Goal: Task Accomplishment & Management: Manage account settings

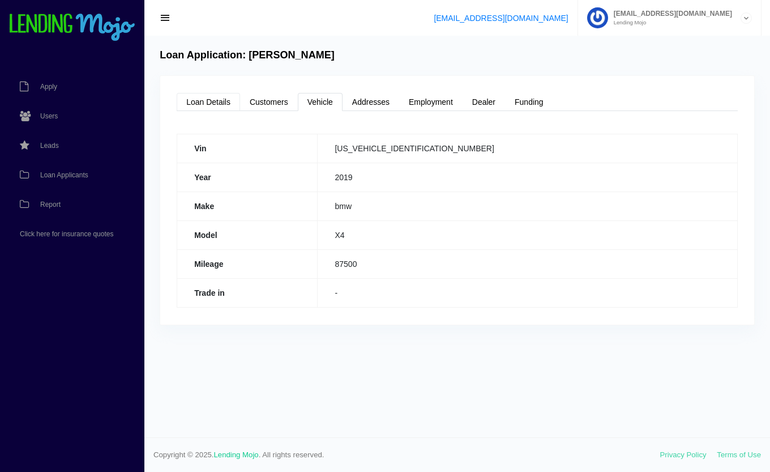
click at [199, 97] on link "Loan Details" at bounding box center [208, 102] width 63 height 18
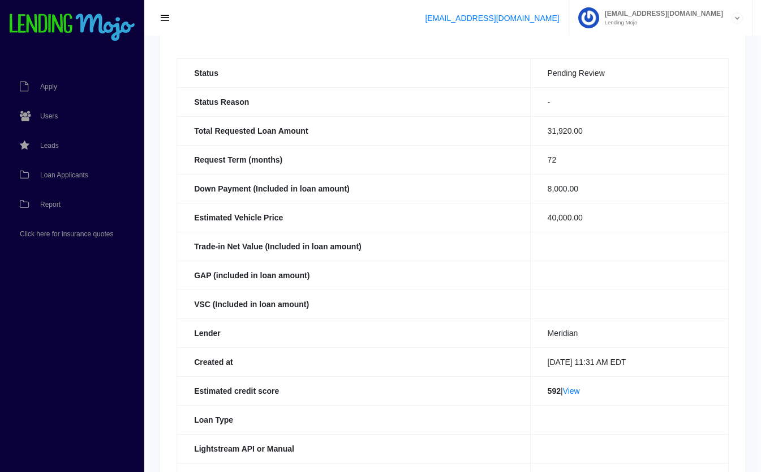
scroll to position [80, 0]
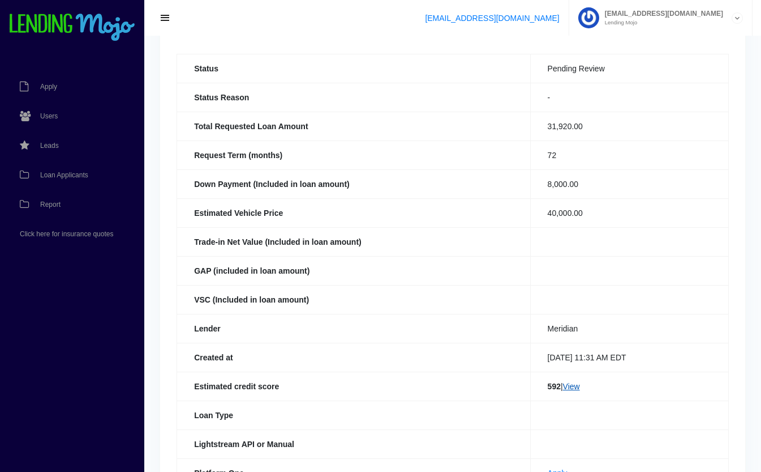
click at [570, 386] on link "View" at bounding box center [571, 386] width 17 height 9
click at [54, 174] on span "Loan Applicants" at bounding box center [64, 175] width 48 height 7
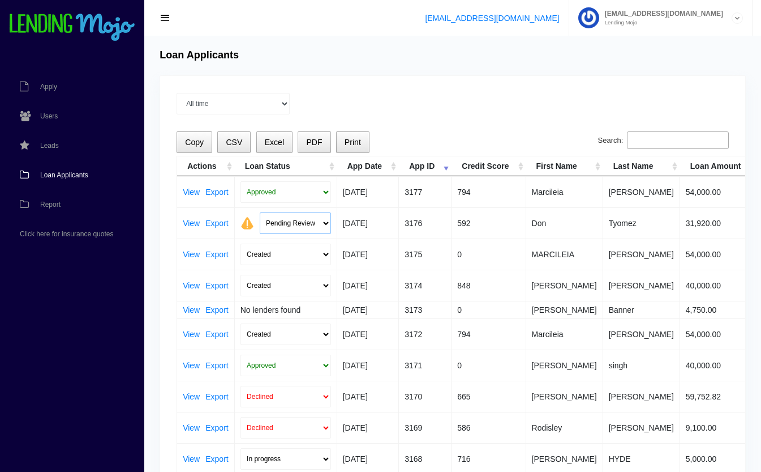
click at [297, 220] on select "Pending Review Approve Decline Unqualified" at bounding box center [295, 223] width 71 height 22
select select "declined"
click at [260, 212] on select "Pending Review Approve Decline Unqualified" at bounding box center [295, 223] width 71 height 22
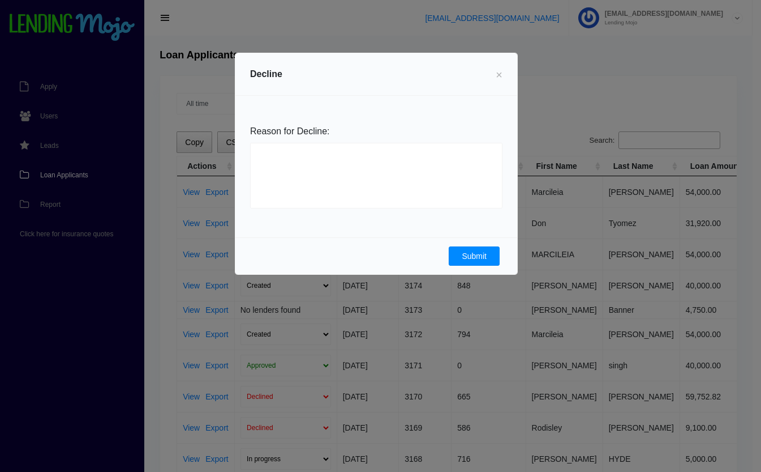
click at [459, 258] on button "Submit" at bounding box center [474, 255] width 51 height 19
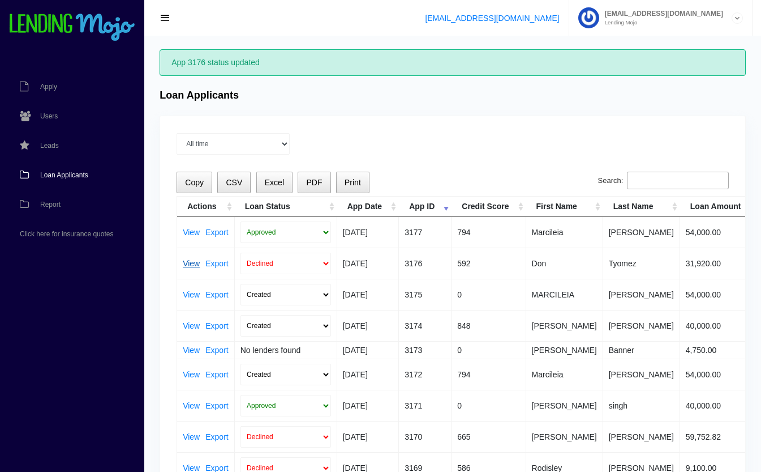
click at [189, 260] on link "View" at bounding box center [191, 263] width 17 height 8
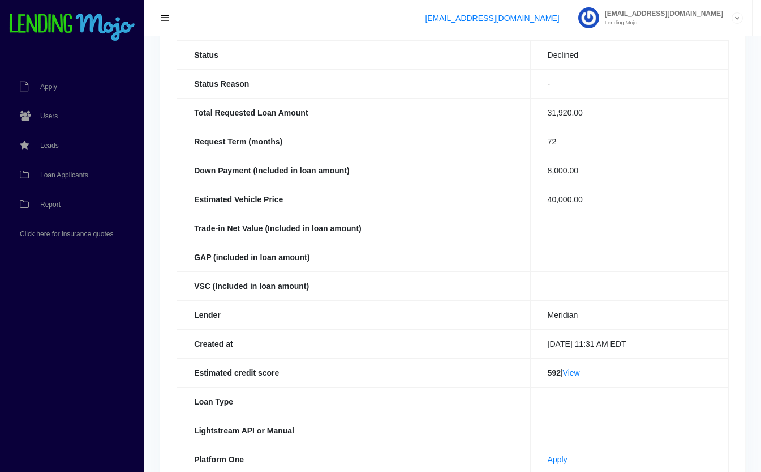
scroll to position [247, 0]
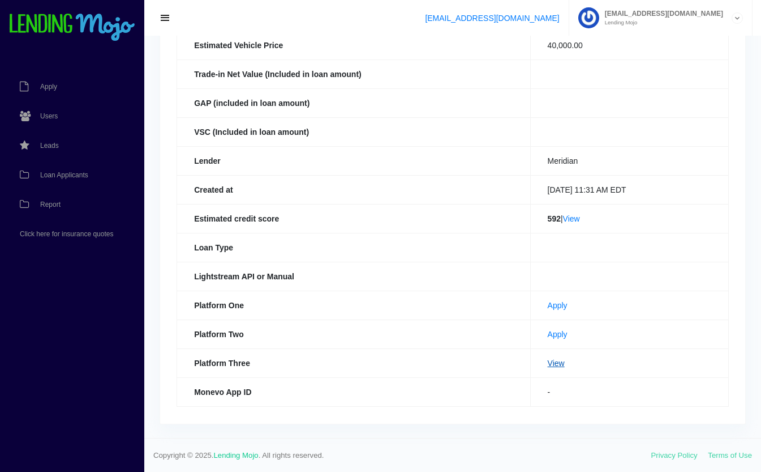
click at [548, 365] on link "View" at bounding box center [556, 362] width 17 height 9
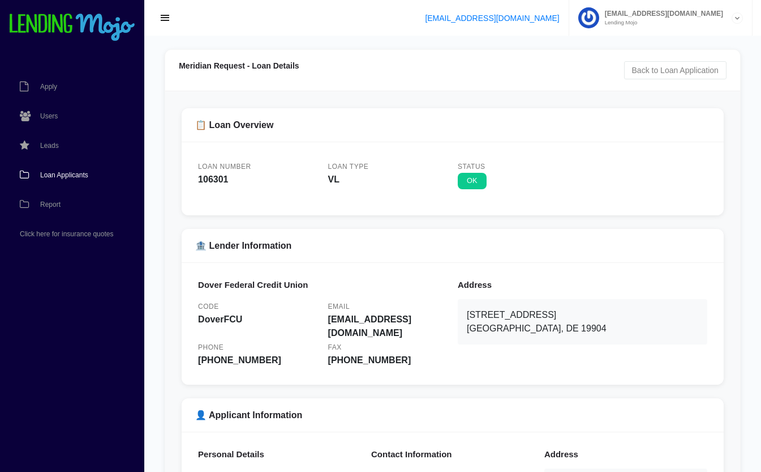
click at [53, 172] on span "Loan Applicants" at bounding box center [64, 175] width 48 height 7
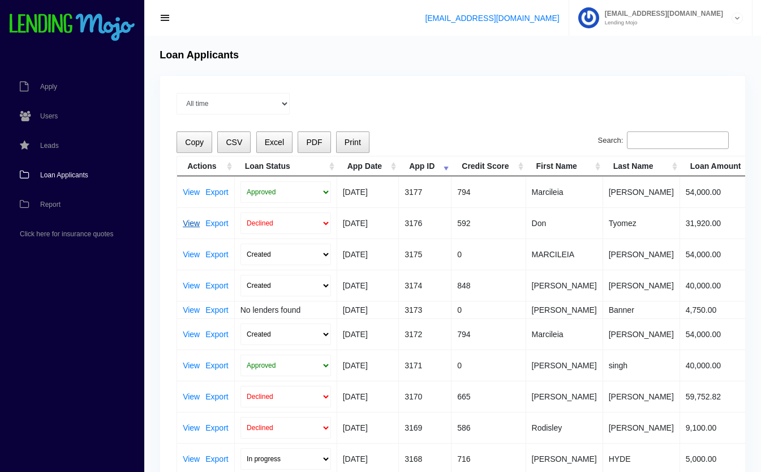
click at [190, 222] on link "View" at bounding box center [191, 223] width 17 height 8
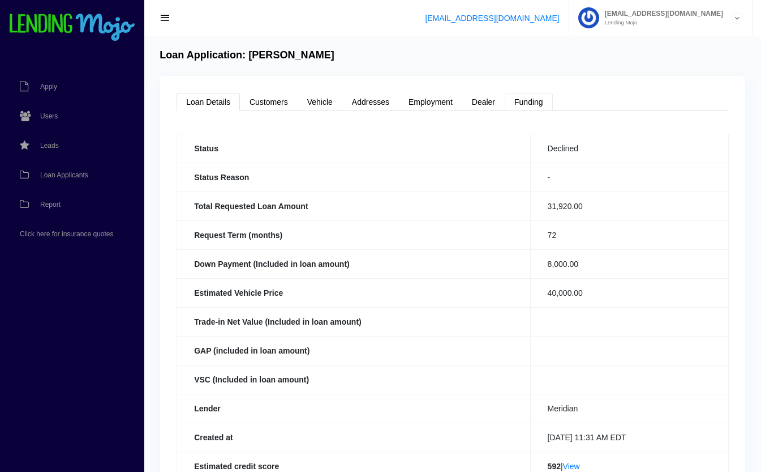
click at [534, 101] on link "Funding" at bounding box center [529, 102] width 48 height 18
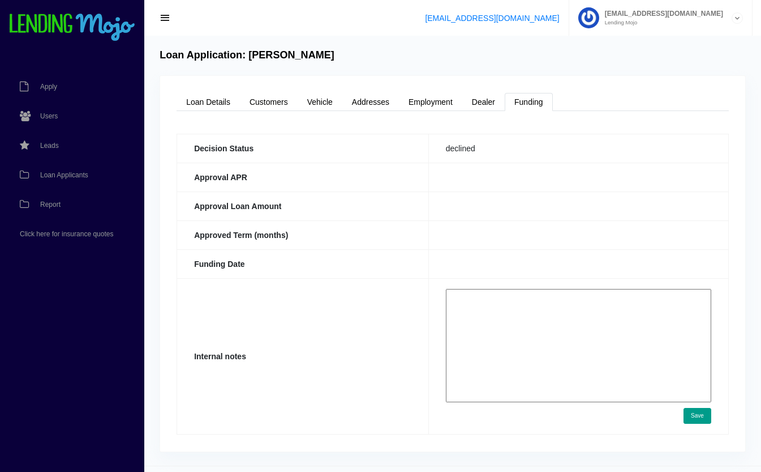
click at [536, 323] on textarea at bounding box center [579, 345] width 266 height 113
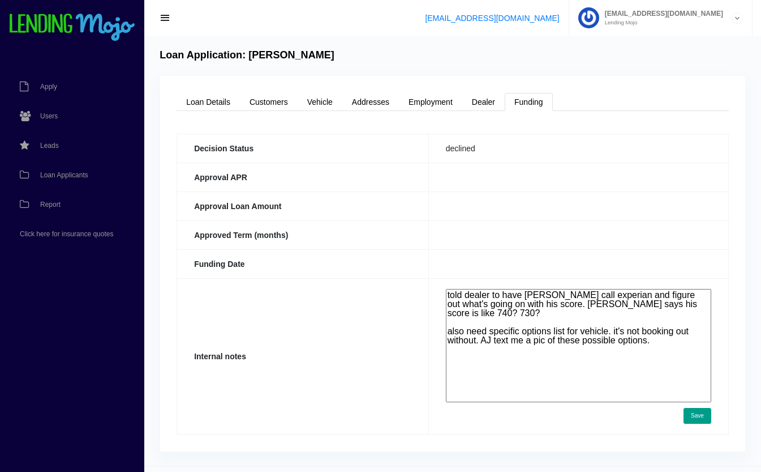
click at [623, 360] on textarea "told dealer to have custmer call experian and figure out what's going on with h…" at bounding box center [579, 345] width 266 height 113
type textarea "told dealer to have custmer call experian and figure out what's going on with h…"
click at [691, 406] on td "told dealer to have custmer call experian and figure out what's going on with h…" at bounding box center [579, 356] width 300 height 156
click at [694, 417] on button "Save" at bounding box center [698, 416] width 28 height 16
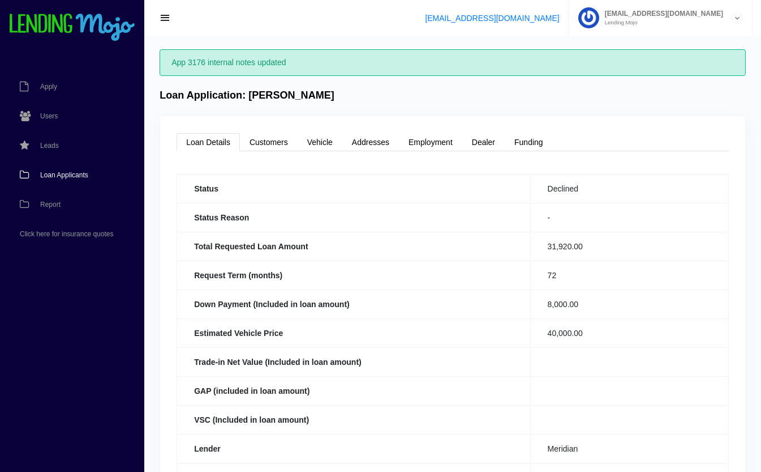
click at [60, 175] on span "Loan Applicants" at bounding box center [64, 175] width 48 height 7
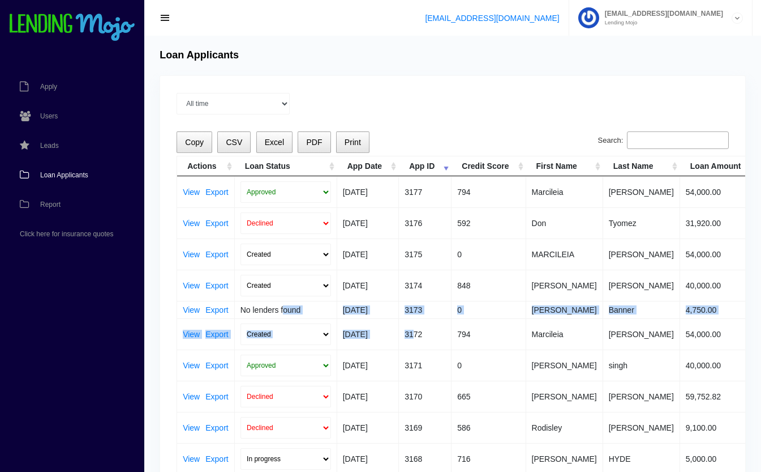
drag, startPoint x: 283, startPoint y: 315, endPoint x: 417, endPoint y: 327, distance: 134.2
click at [417, 327] on td "3172" at bounding box center [425, 333] width 53 height 31
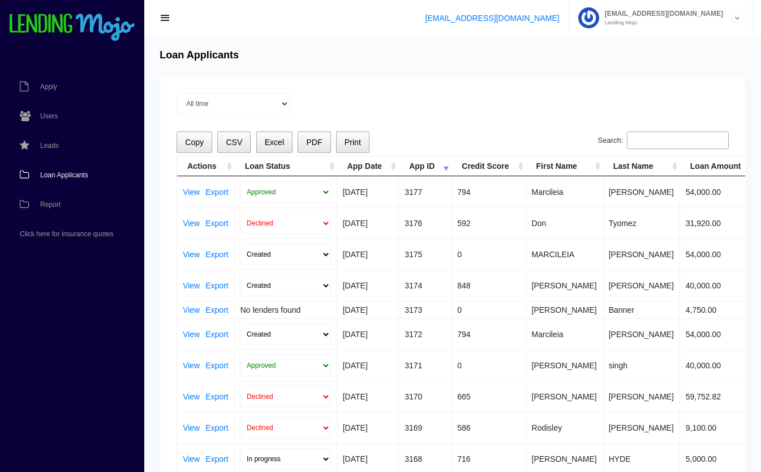
click at [445, 334] on td "3172" at bounding box center [425, 333] width 53 height 31
click at [667, 145] on input "Search:" at bounding box center [678, 140] width 102 height 18
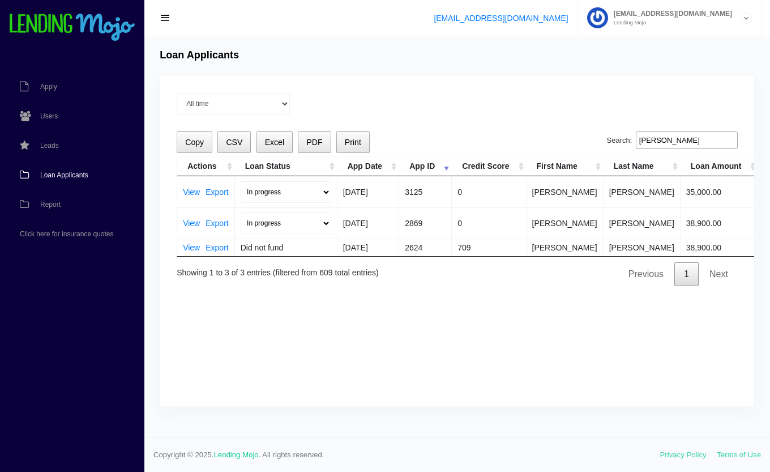
type input "[PERSON_NAME]"
click at [271, 223] on select "In progress Funded Did not fund" at bounding box center [286, 223] width 91 height 22
select select "did_not_fund"
click at [241, 212] on select "In progress Funded Did not fund" at bounding box center [286, 223] width 91 height 22
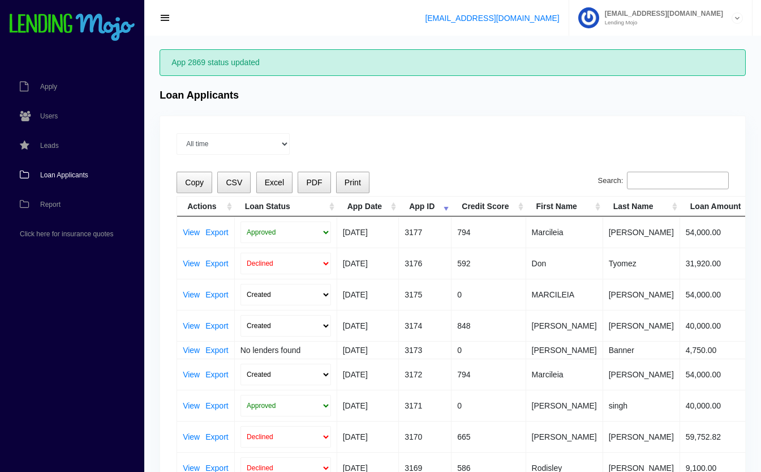
click at [674, 177] on input "Search:" at bounding box center [678, 181] width 102 height 18
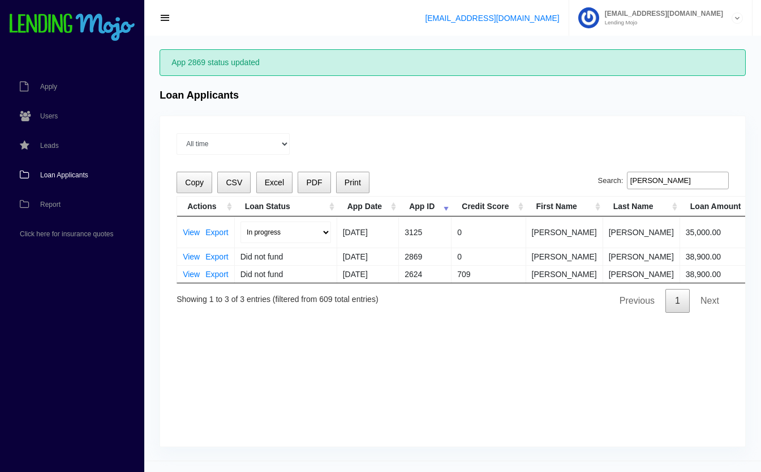
type input "[PERSON_NAME]"
click at [296, 229] on select "In progress Funded Did not fund" at bounding box center [286, 232] width 91 height 22
select select "funded"
click at [241, 221] on select "In progress Funded Did not fund" at bounding box center [286, 232] width 91 height 22
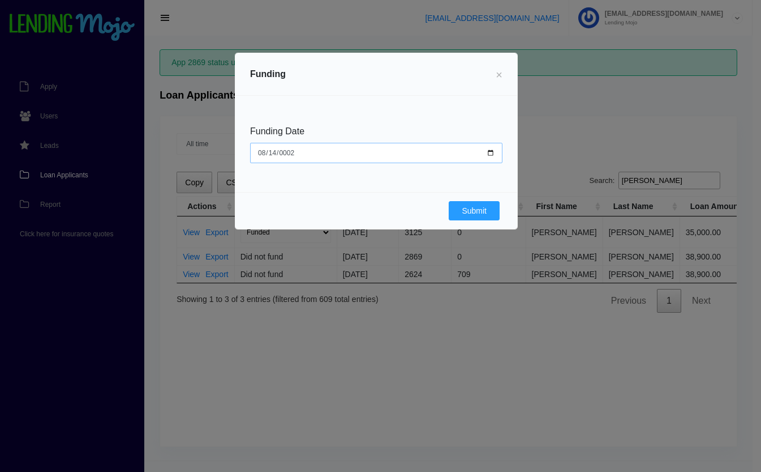
type input "0025-08-14"
type input "252025-08-14"
type input "[DATE]"
click at [483, 213] on button "Submit" at bounding box center [474, 210] width 51 height 19
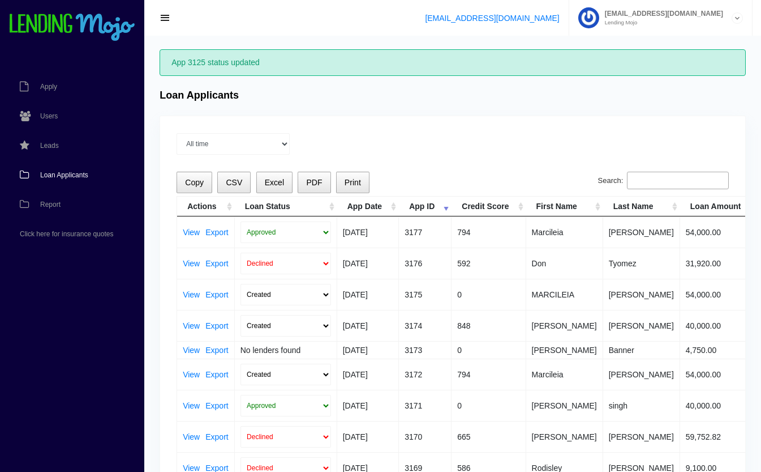
click at [70, 173] on span "Loan Applicants" at bounding box center [64, 175] width 48 height 7
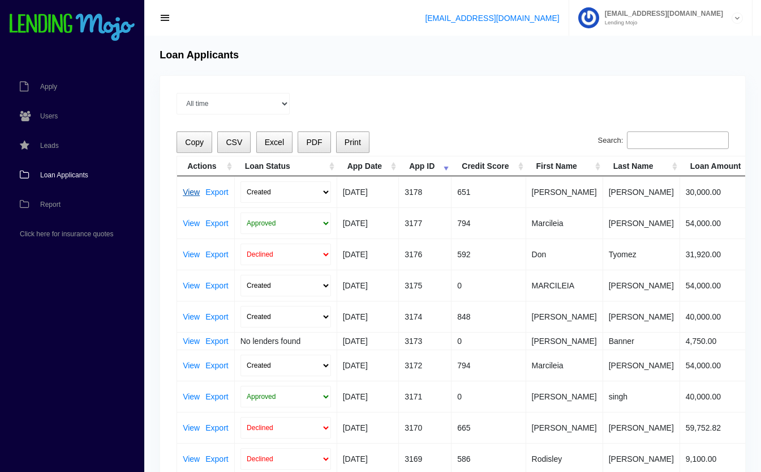
click at [192, 190] on link "View" at bounding box center [191, 192] width 17 height 8
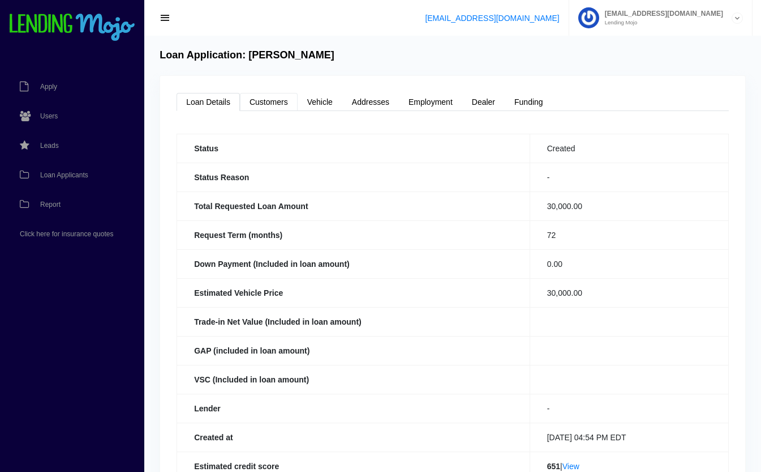
click at [268, 99] on link "Customers" at bounding box center [269, 102] width 58 height 18
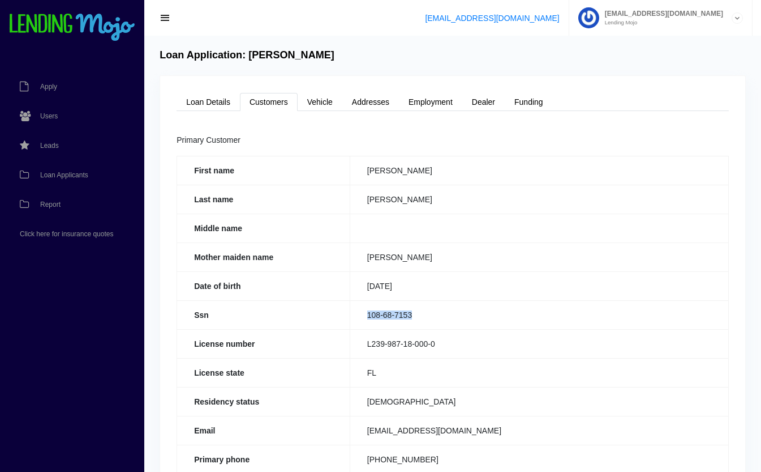
drag, startPoint x: 418, startPoint y: 312, endPoint x: 360, endPoint y: 325, distance: 59.2
click at [360, 325] on td "108-68-7153" at bounding box center [539, 314] width 379 height 29
copy td "108-68-7153"
click at [215, 105] on link "Loan Details" at bounding box center [208, 102] width 63 height 18
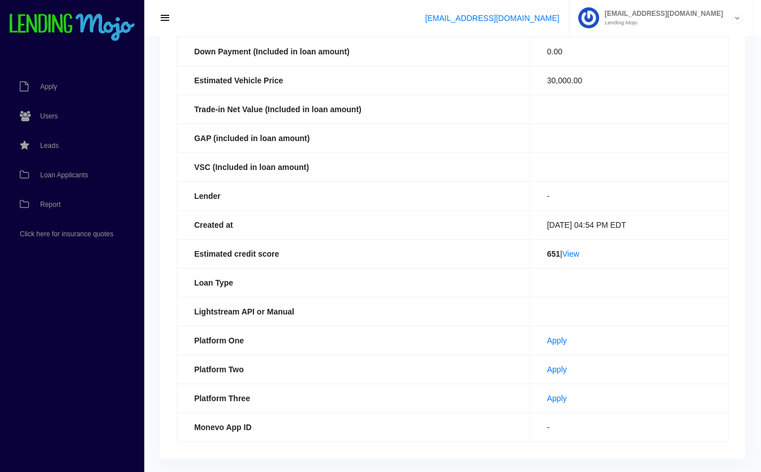
scroll to position [247, 0]
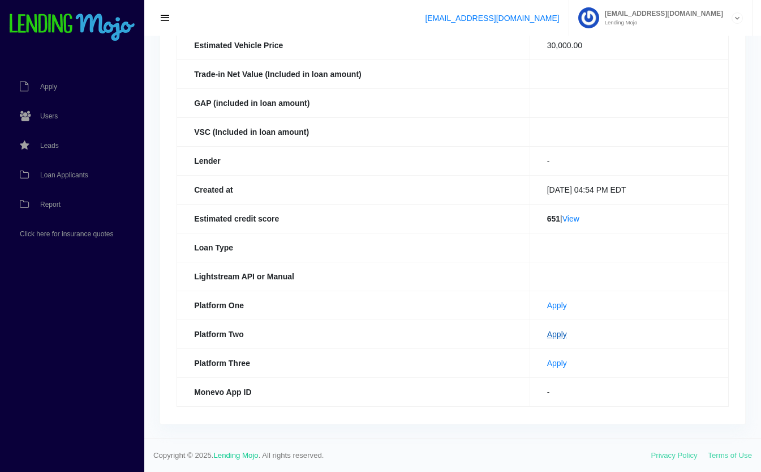
click at [549, 335] on link "Apply" at bounding box center [557, 333] width 20 height 9
click at [51, 175] on span "Loan Applicants" at bounding box center [64, 175] width 48 height 7
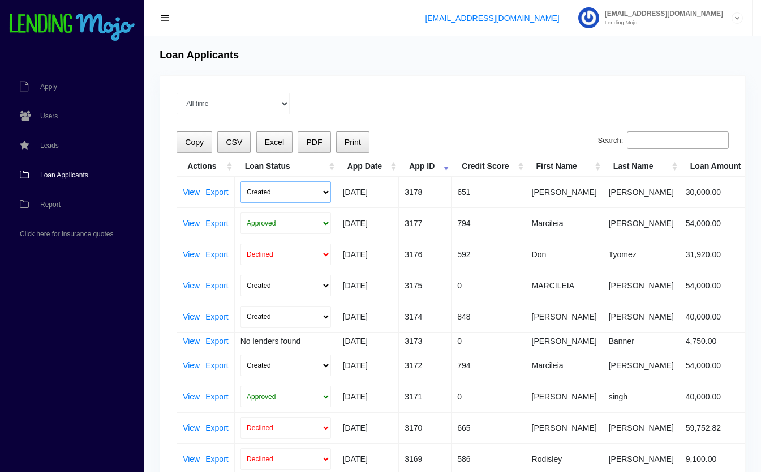
click at [258, 192] on select "Created Submitted" at bounding box center [286, 192] width 91 height 22
select select "submitted"
click at [241, 181] on select "Created Submitted" at bounding box center [286, 192] width 91 height 22
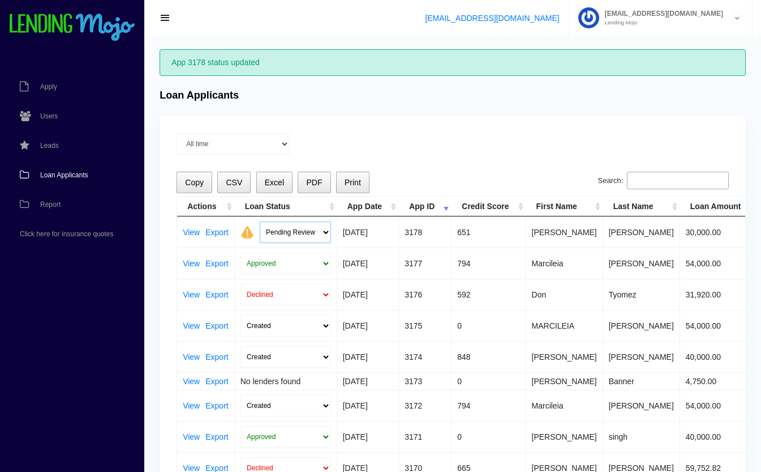
click at [296, 233] on select "Pending Review Approve Decline Unqualified" at bounding box center [295, 232] width 71 height 22
select select "declined"
click at [260, 221] on select "Pending Review Approve Decline Unqualified" at bounding box center [295, 232] width 71 height 22
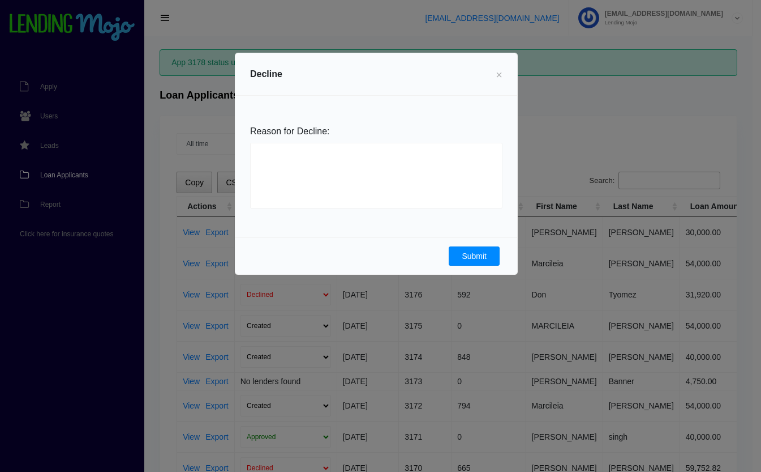
click at [470, 259] on button "Submit" at bounding box center [474, 255] width 51 height 19
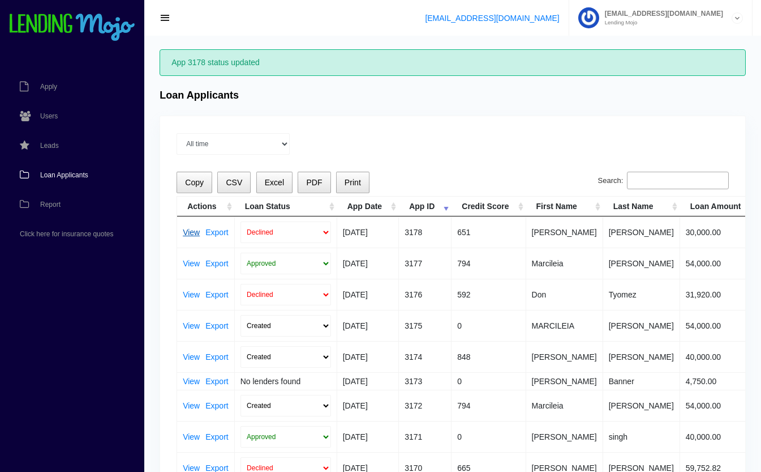
click at [188, 232] on link "View" at bounding box center [191, 232] width 17 height 8
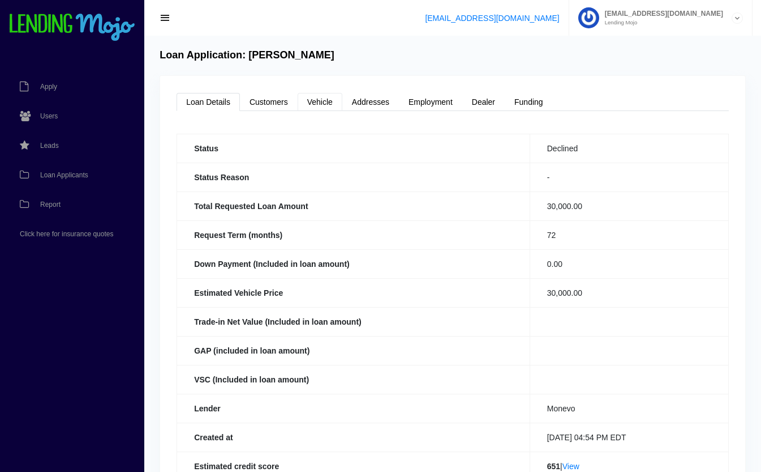
click at [328, 105] on link "Vehicle" at bounding box center [320, 102] width 45 height 18
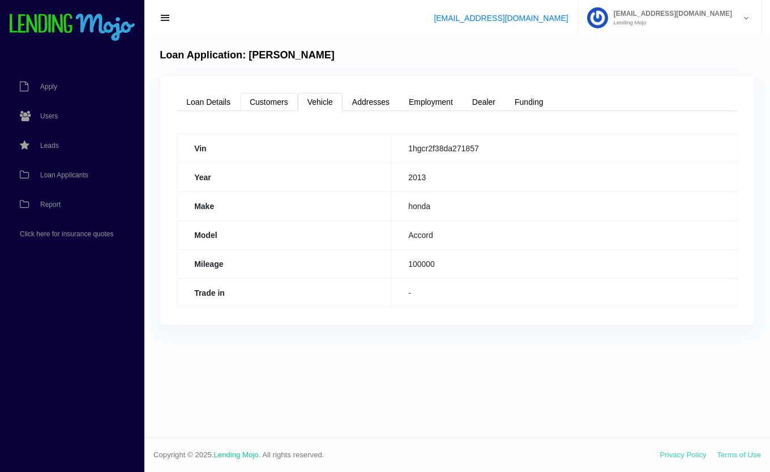
click at [279, 104] on link "Customers" at bounding box center [269, 102] width 58 height 18
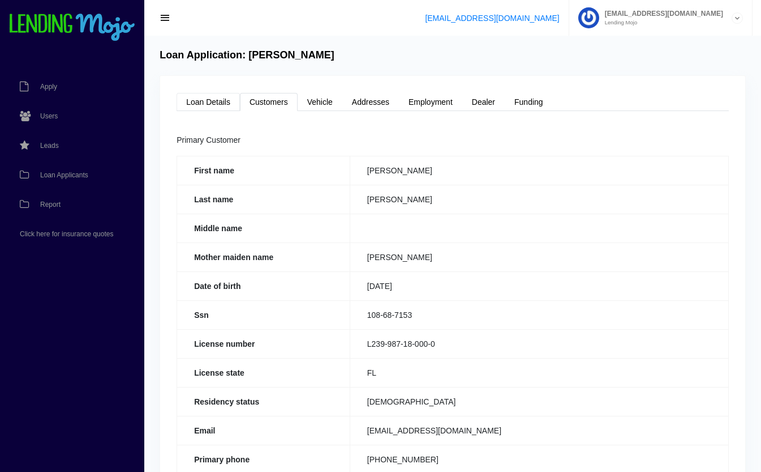
click at [227, 102] on link "Loan Details" at bounding box center [208, 102] width 63 height 18
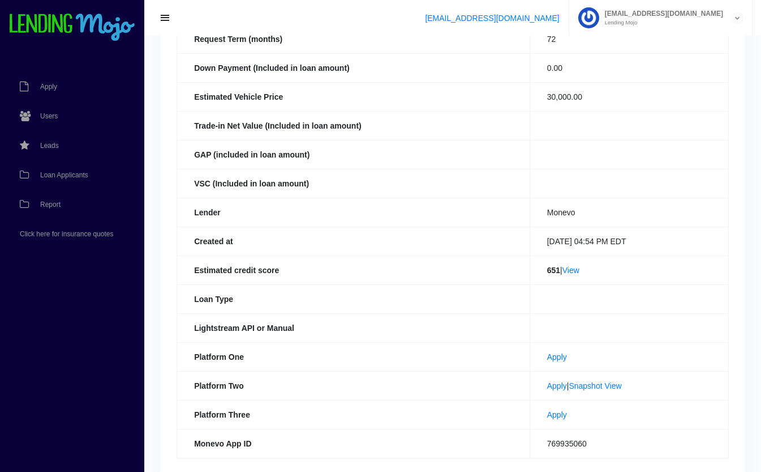
scroll to position [247, 0]
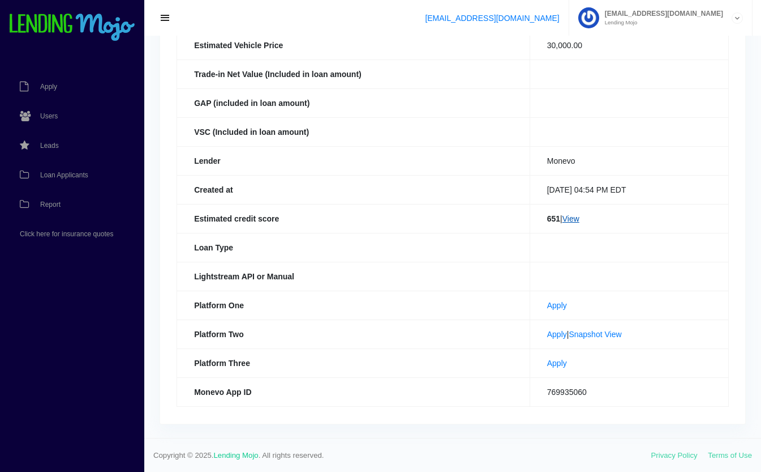
click at [575, 221] on link "View" at bounding box center [571, 218] width 17 height 9
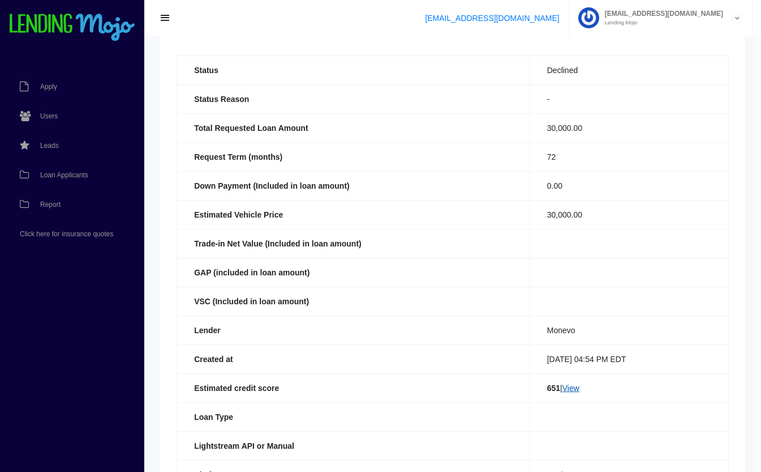
scroll to position [0, 0]
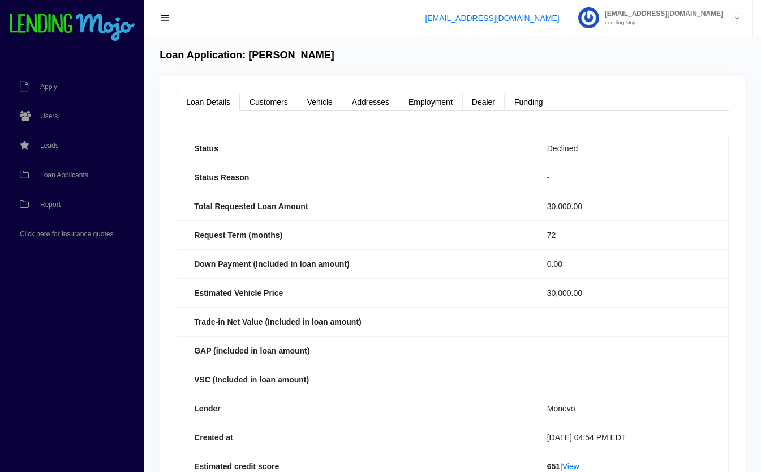
click at [489, 107] on link "Dealer" at bounding box center [484, 102] width 42 height 18
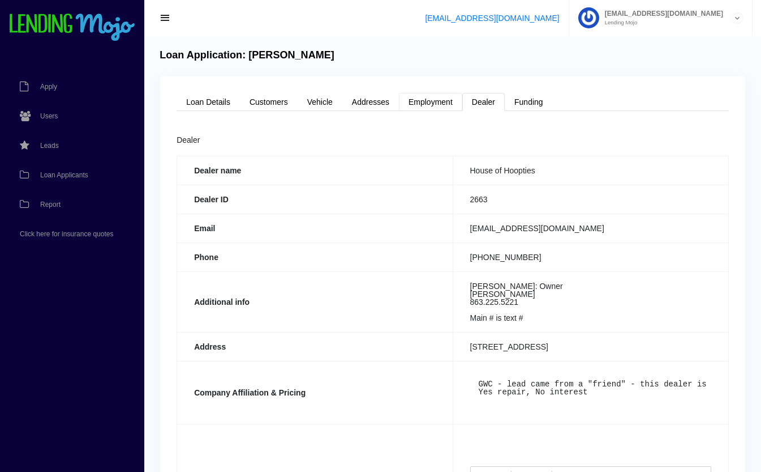
click at [439, 110] on link "Employment" at bounding box center [430, 102] width 63 height 18
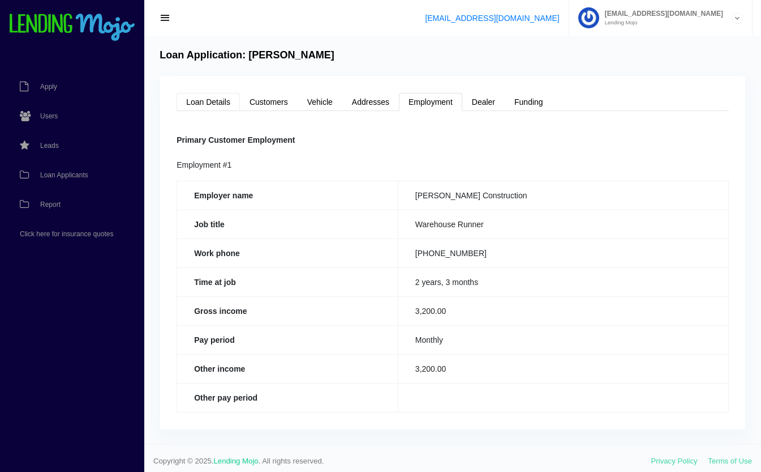
click at [198, 97] on link "Loan Details" at bounding box center [208, 102] width 63 height 18
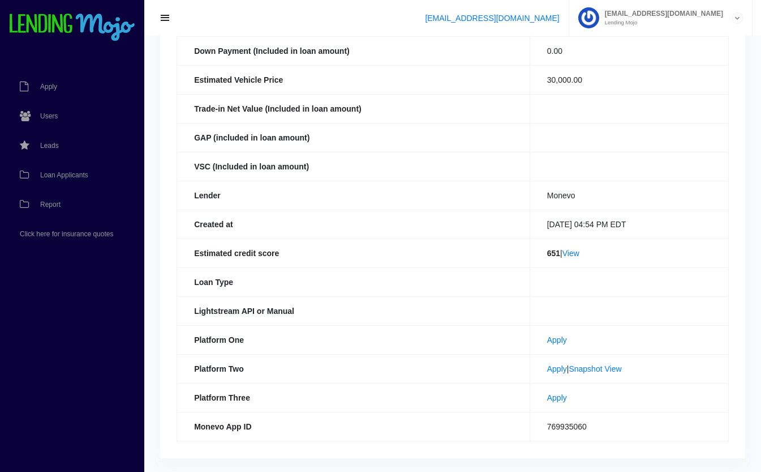
scroll to position [247, 0]
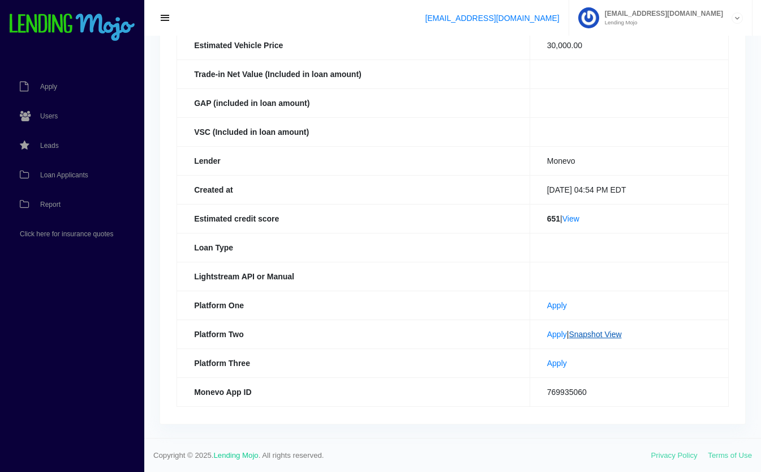
click at [608, 336] on link "Snapshot View" at bounding box center [595, 333] width 53 height 9
click at [547, 333] on link "Apply" at bounding box center [557, 333] width 20 height 9
click at [54, 174] on span "Loan Applicants" at bounding box center [64, 175] width 48 height 7
